Goal: Task Accomplishment & Management: Complete application form

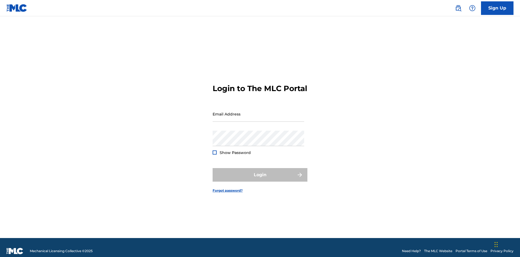
scroll to position [7, 0]
click at [258, 111] on input "Email Address" at bounding box center [259, 113] width 92 height 15
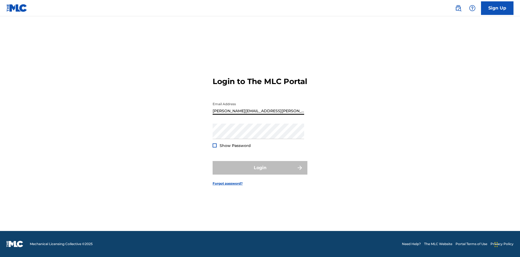
type input "[PERSON_NAME][EMAIL_ADDRESS][PERSON_NAME][DOMAIN_NAME]"
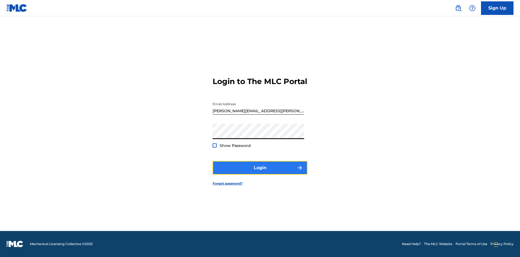
click at [260, 172] on button "Login" at bounding box center [260, 168] width 95 height 14
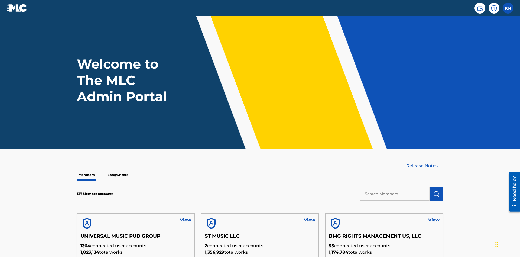
scroll to position [154, 0]
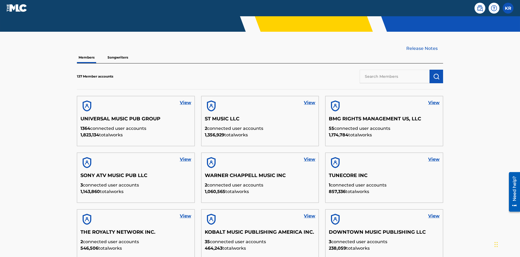
click at [395, 70] on input "text" at bounding box center [395, 77] width 70 height 14
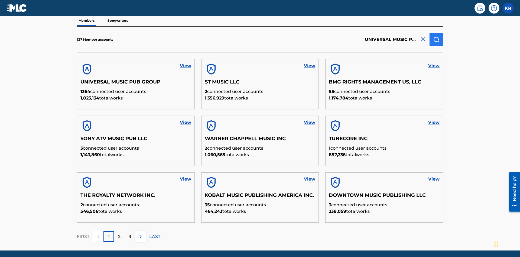
type input "UNIVERSAL MUSIC PUB GROUP"
click at [436, 36] on img "submit" at bounding box center [436, 39] width 6 height 6
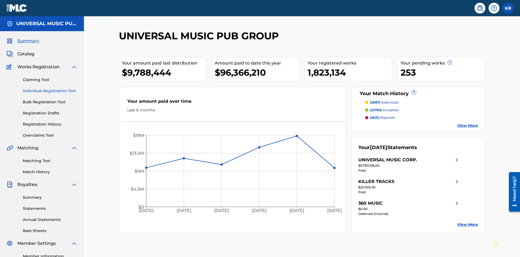
click at [50, 88] on link "Individual Registration Tool" at bounding box center [50, 91] width 55 height 6
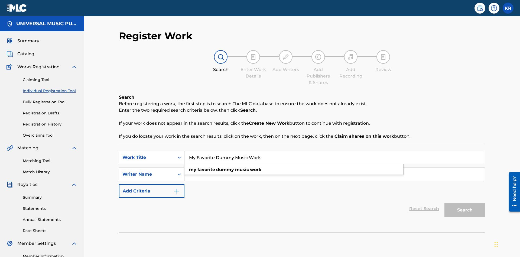
click at [334, 168] on input "Search Form" at bounding box center [334, 174] width 300 height 13
click at [465, 203] on button "Search" at bounding box center [464, 210] width 41 height 14
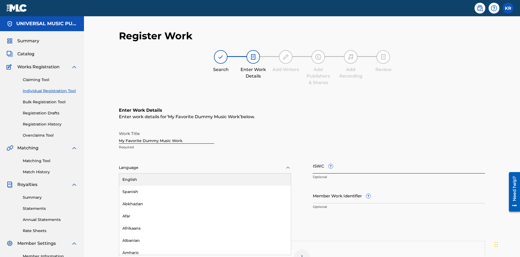
click at [205, 185] on div "Spanish" at bounding box center [205, 191] width 172 height 12
click at [399, 188] on input "Member Work Identifier ?" at bounding box center [399, 195] width 172 height 15
type input "[PHONE_NUMBER]"
click at [399, 158] on input "ISWC ?" at bounding box center [399, 165] width 172 height 15
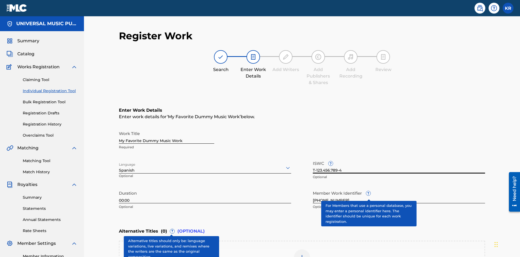
type input "T-123.456.789-4"
click at [302, 254] on img at bounding box center [302, 257] width 6 height 6
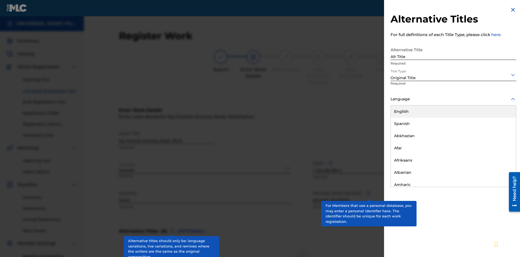
click at [500, 131] on button "Add Title" at bounding box center [500, 131] width 32 height 14
click at [302, 249] on div at bounding box center [302, 257] width 16 height 16
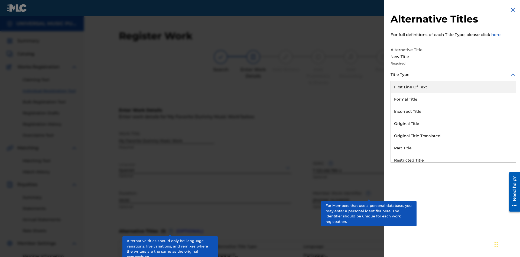
click at [453, 111] on div "Incorrect Title" at bounding box center [453, 111] width 125 height 12
click at [453, 99] on div at bounding box center [453, 99] width 126 height 7
click at [500, 131] on button "Add Title" at bounding box center [500, 131] width 32 height 14
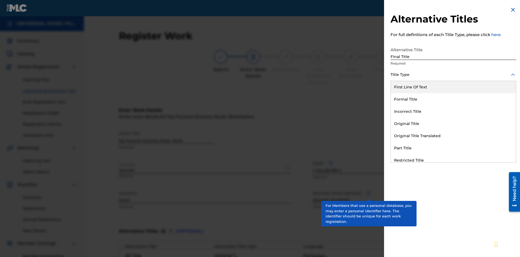
click at [453, 148] on div "Part Title" at bounding box center [453, 148] width 125 height 12
click at [453, 99] on div at bounding box center [453, 99] width 126 height 7
click at [500, 131] on button "Add Title" at bounding box center [500, 131] width 32 height 14
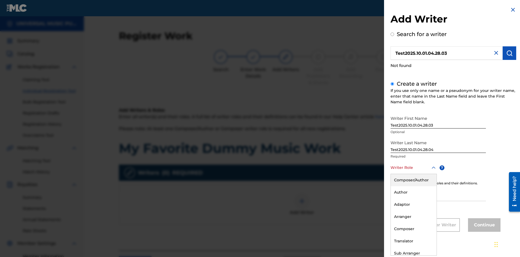
click at [413, 192] on div "Author" at bounding box center [414, 192] width 46 height 12
click at [438, 194] on input "IPI" at bounding box center [437, 192] width 95 height 15
click at [483, 225] on button "Continue" at bounding box center [484, 225] width 32 height 14
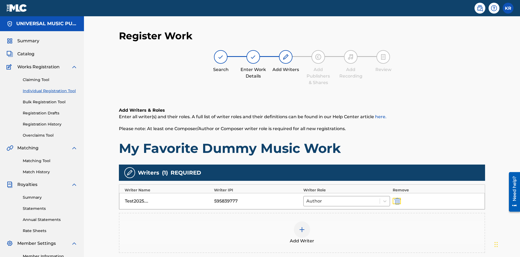
click at [396, 198] on img "submit" at bounding box center [397, 201] width 6 height 6
click at [302, 226] on img at bounding box center [302, 229] width 6 height 6
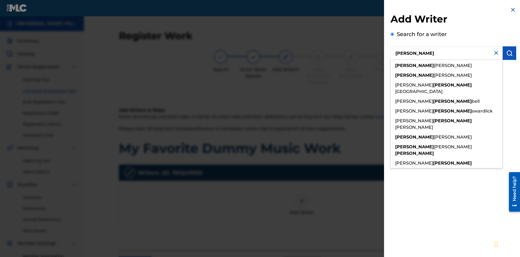
type input "[PERSON_NAME]"
click at [509, 53] on img "submit" at bounding box center [509, 53] width 6 height 6
click at [392, 74] on input "Create a writer" at bounding box center [392, 72] width 4 height 4
radio input "false"
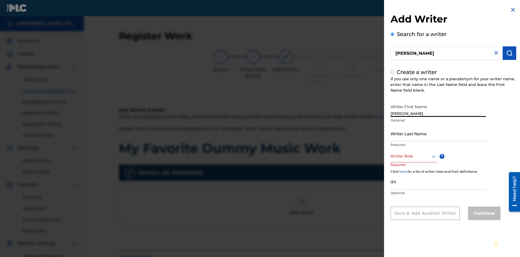
click at [438, 133] on input "Writer Last Name" at bounding box center [437, 133] width 95 height 15
click at [438, 181] on input "IPI" at bounding box center [437, 181] width 95 height 15
click at [413, 156] on div at bounding box center [413, 156] width 46 height 7
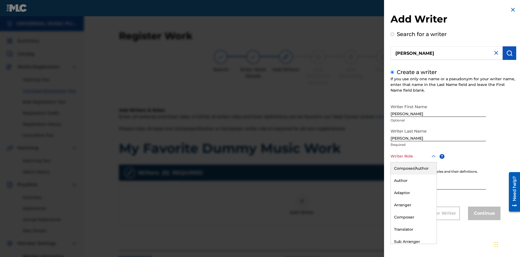
click at [413, 217] on div "Composer" at bounding box center [414, 217] width 46 height 12
click at [483, 214] on button "Continue" at bounding box center [484, 213] width 32 height 14
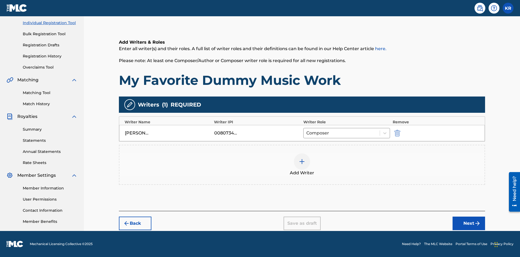
click at [302, 165] on div at bounding box center [302, 161] width 16 height 16
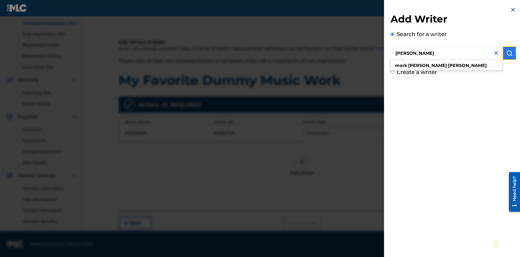
click at [509, 53] on img "submit" at bounding box center [509, 53] width 6 height 6
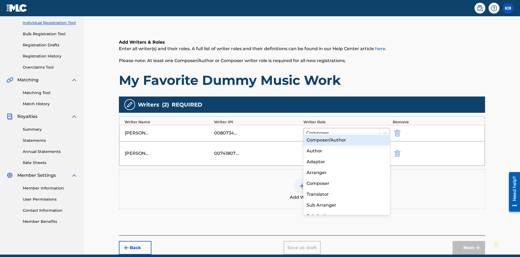
click at [346, 194] on div "Translator" at bounding box center [346, 194] width 87 height 11
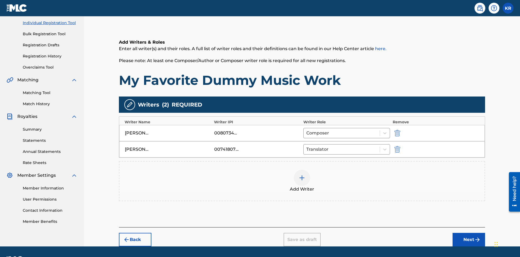
click at [302, 170] on div at bounding box center [302, 178] width 16 height 16
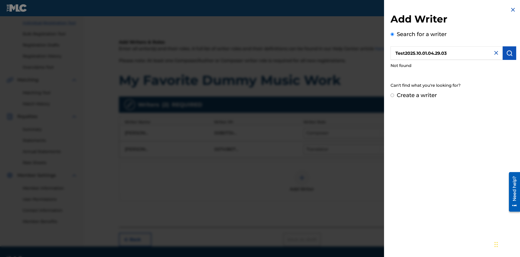
click at [392, 95] on input "Create a writer" at bounding box center [392, 95] width 4 height 4
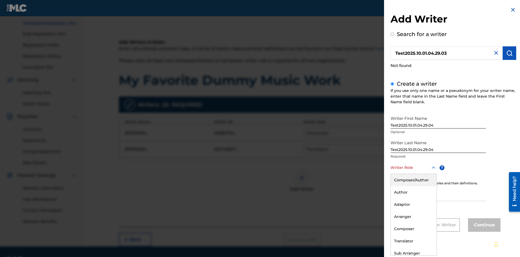
click at [413, 241] on div "Translator" at bounding box center [414, 241] width 46 height 12
click at [438, 194] on input "IPI" at bounding box center [437, 192] width 95 height 15
click at [483, 225] on button "Continue" at bounding box center [484, 225] width 32 height 14
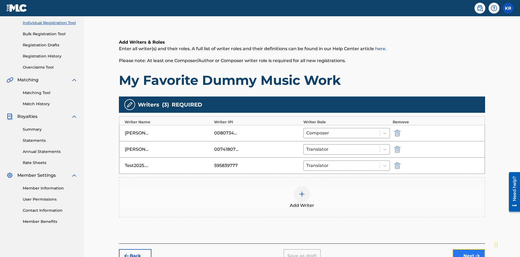
click at [469, 249] on button "Next" at bounding box center [468, 256] width 32 height 14
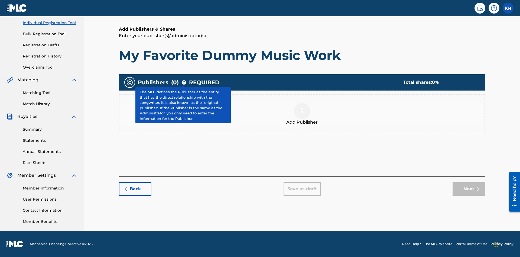
click at [302, 110] on img at bounding box center [302, 111] width 6 height 6
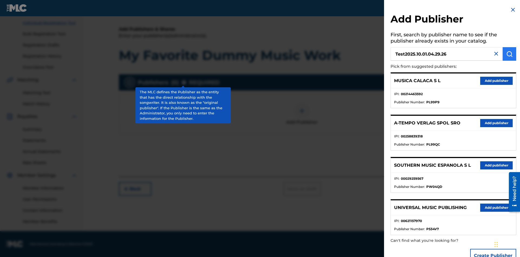
click at [509, 54] on img "submit" at bounding box center [509, 54] width 6 height 6
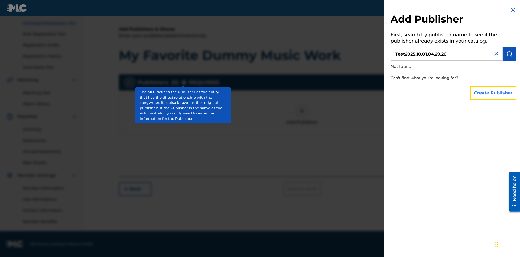
click at [493, 93] on button "Create Publisher" at bounding box center [493, 93] width 46 height 14
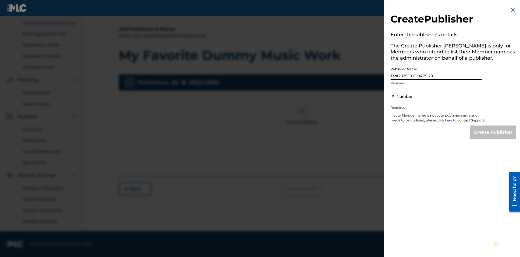
click at [436, 96] on input "IPI Number" at bounding box center [436, 96] width 92 height 15
click at [493, 137] on input "Create Publisher" at bounding box center [493, 132] width 46 height 14
click at [493, 125] on input "Create Publisher" at bounding box center [493, 132] width 46 height 14
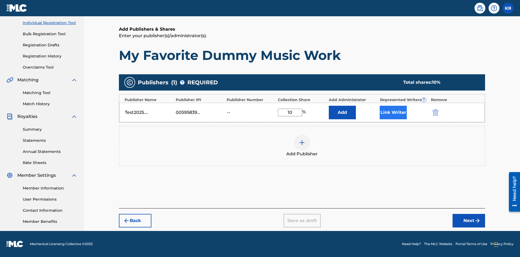
type input "10"
click at [393, 112] on button "Link Writer" at bounding box center [393, 113] width 27 height 14
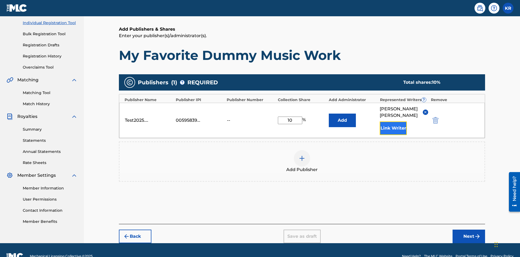
click at [393, 121] on button "Link Writer" at bounding box center [393, 128] width 27 height 14
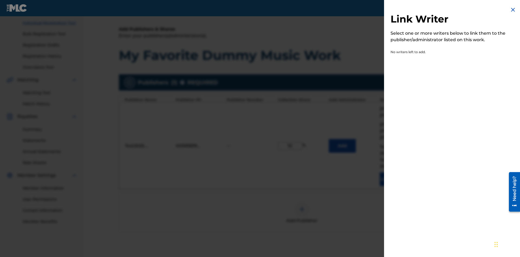
click at [513, 10] on img at bounding box center [513, 9] width 6 height 6
click at [302, 206] on img at bounding box center [302, 209] width 6 height 6
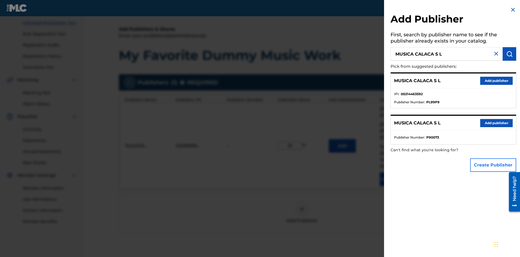
click at [493, 165] on button "Create Publisher" at bounding box center [493, 165] width 46 height 14
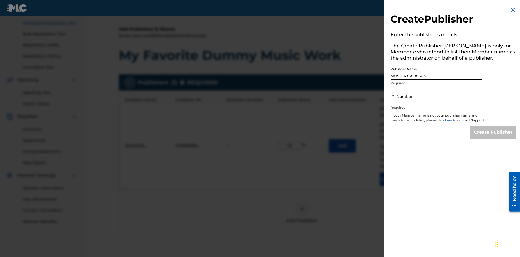
click at [436, 96] on input "IPI Number" at bounding box center [436, 96] width 92 height 15
click at [493, 137] on input "Create Publisher" at bounding box center [493, 132] width 46 height 14
click at [493, 125] on input "Create Publisher" at bounding box center [493, 132] width 46 height 14
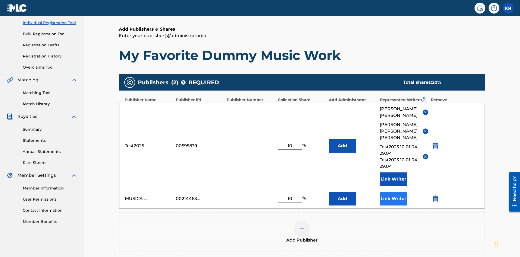
type input "10"
click at [393, 192] on button "Link Writer" at bounding box center [393, 199] width 27 height 14
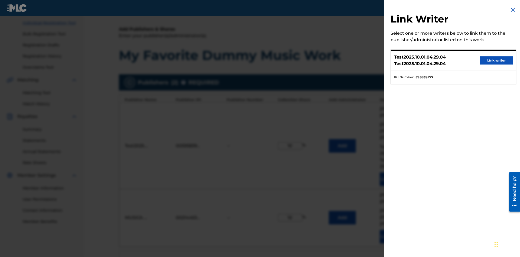
click at [496, 60] on button "Link writer" at bounding box center [496, 60] width 32 height 8
click at [393, 230] on button "Link Writer" at bounding box center [393, 237] width 27 height 14
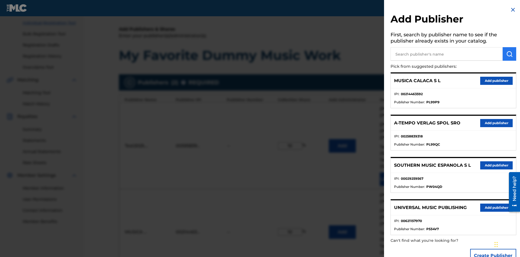
click at [447, 54] on input "text" at bounding box center [446, 54] width 112 height 14
type input "Test2025.10.01.04.30.10"
click at [509, 54] on img "submit" at bounding box center [509, 54] width 6 height 6
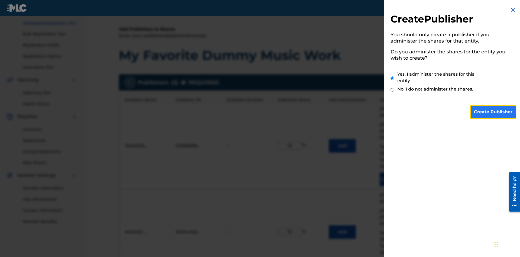
click at [493, 112] on input "Create Publisher" at bounding box center [493, 112] width 46 height 14
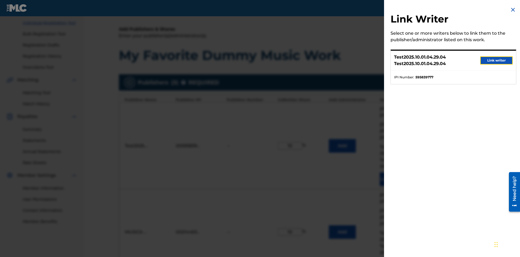
click at [496, 60] on button "Link writer" at bounding box center [496, 60] width 32 height 8
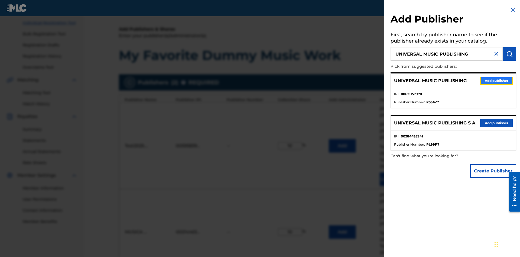
click at [496, 80] on button "Add publisher" at bounding box center [496, 81] width 32 height 8
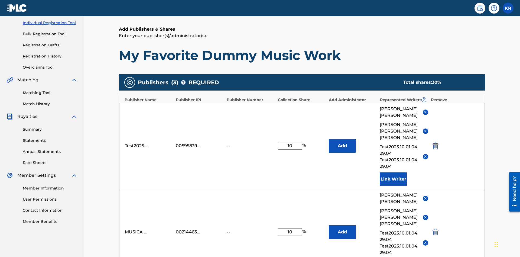
type input "10"
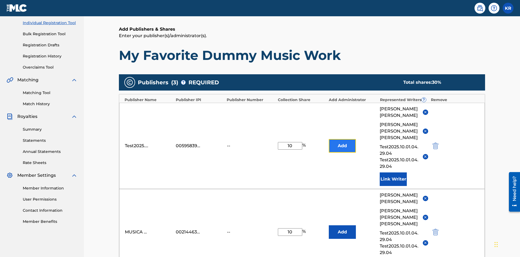
click at [342, 139] on button "Add" at bounding box center [342, 146] width 27 height 14
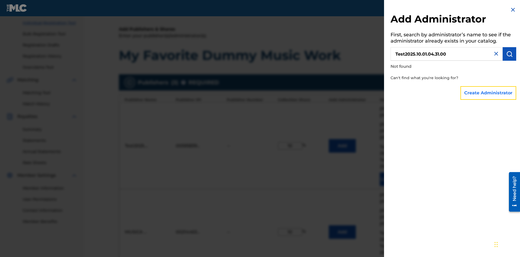
click at [489, 93] on button "Create Administrator" at bounding box center [488, 93] width 56 height 14
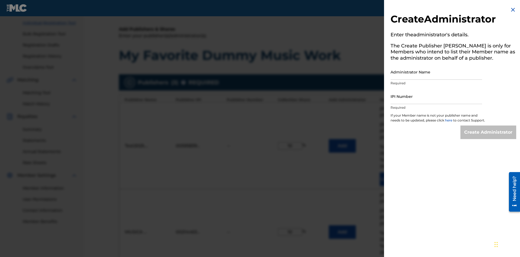
click at [436, 72] on input "Administrator Name" at bounding box center [436, 71] width 92 height 15
type input "Test2025.10.01.04.31.04"
click at [436, 96] on input "IPI Number" at bounding box center [436, 96] width 92 height 15
type input "00595839777"
click at [489, 137] on input "Create Administrator" at bounding box center [488, 132] width 56 height 14
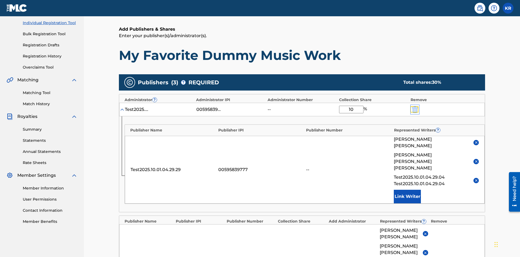
click at [414, 106] on img "submit" at bounding box center [415, 109] width 6 height 6
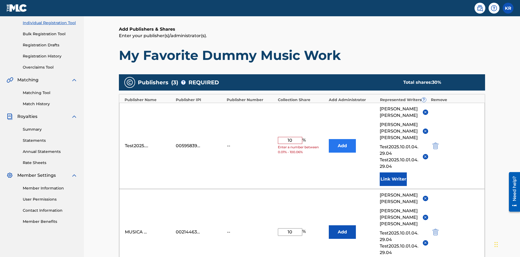
type input "10"
click at [342, 139] on button "Add" at bounding box center [342, 146] width 27 height 14
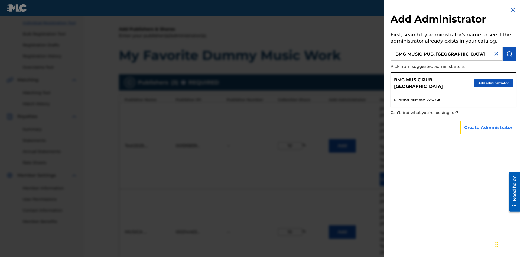
click at [489, 127] on button "Create Administrator" at bounding box center [488, 128] width 56 height 14
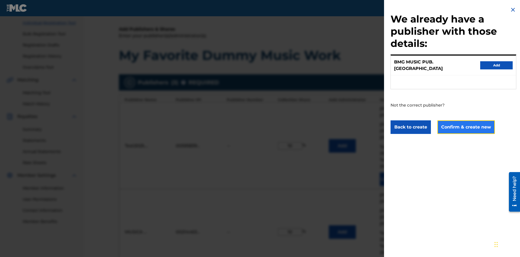
click at [465, 122] on button "Confirm & create new" at bounding box center [465, 127] width 57 height 14
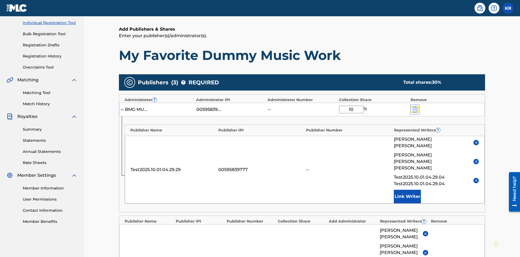
click at [414, 106] on img "submit" at bounding box center [415, 109] width 6 height 6
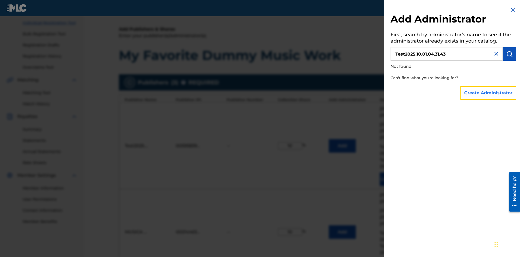
click at [489, 93] on button "Create Administrator" at bounding box center [488, 93] width 56 height 14
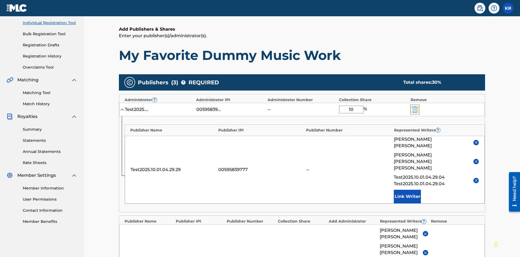
click at [414, 106] on img "submit" at bounding box center [415, 109] width 6 height 6
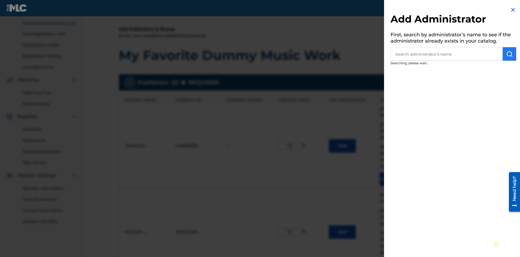
click at [447, 54] on input "text" at bounding box center [446, 54] width 112 height 14
type input "[GEOGRAPHIC_DATA]"
click at [509, 54] on img "submit" at bounding box center [509, 54] width 6 height 6
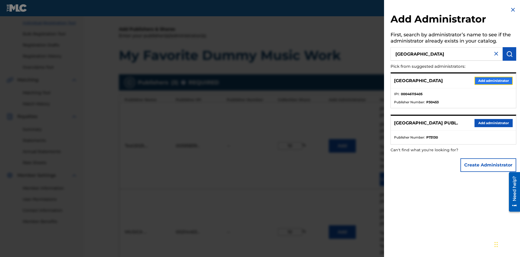
click at [493, 80] on button "Add administrator" at bounding box center [493, 81] width 38 height 8
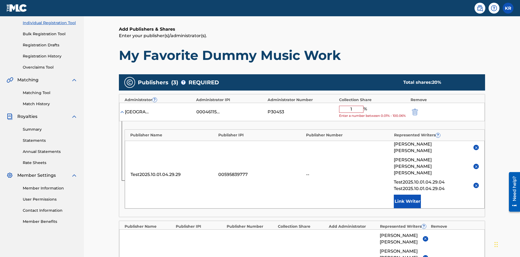
type input "10"
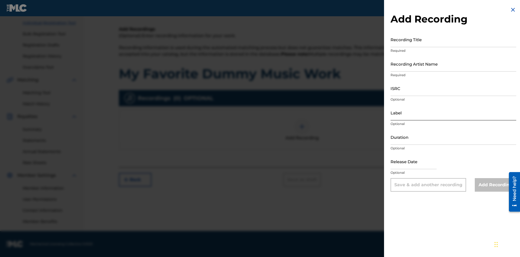
click at [453, 39] on input "Recording Title" at bounding box center [453, 39] width 126 height 15
type input "Best Song Ever"
click at [453, 64] on input "Recording Artist Name" at bounding box center [453, 63] width 126 height 15
type input "[PERSON_NAME]"
click at [453, 88] on input "ISRC" at bounding box center [453, 87] width 126 height 15
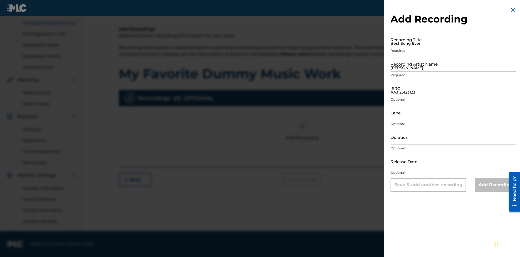
type input "AA3123123123"
click at [453, 112] on input "Label" at bounding box center [453, 112] width 126 height 15
type input "The Label"
click at [453, 137] on input "Duration" at bounding box center [453, 136] width 126 height 15
click at [453, 137] on input "1" at bounding box center [453, 136] width 126 height 15
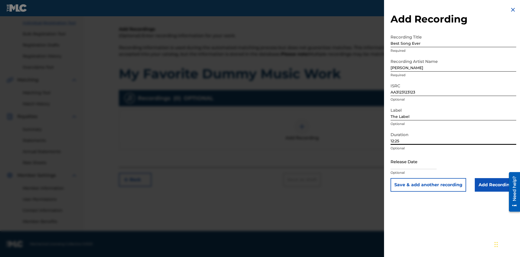
click at [418, 162] on input "text" at bounding box center [413, 161] width 46 height 15
click at [495, 185] on input "Add Recording" at bounding box center [495, 185] width 41 height 14
click at [302, 135] on div at bounding box center [302, 126] width 16 height 16
click at [453, 112] on input "Label" at bounding box center [453, 112] width 126 height 15
click at [453, 137] on input "Duration" at bounding box center [453, 136] width 126 height 15
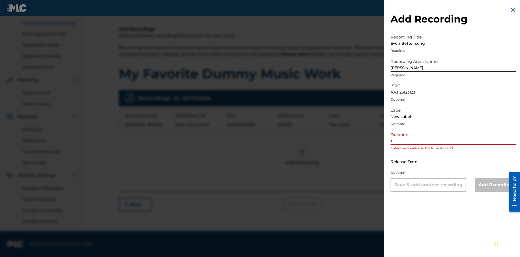
click at [453, 137] on input "1" at bounding box center [453, 136] width 126 height 15
click at [418, 162] on input "text" at bounding box center [413, 161] width 46 height 15
click at [495, 185] on input "Add Recording" at bounding box center [495, 185] width 41 height 14
click at [302, 154] on div at bounding box center [302, 151] width 16 height 16
